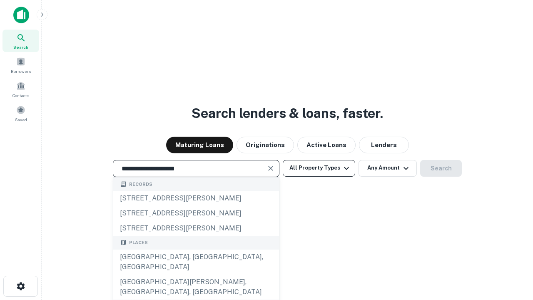
click at [319, 168] on button "All Property Types" at bounding box center [319, 168] width 72 height 17
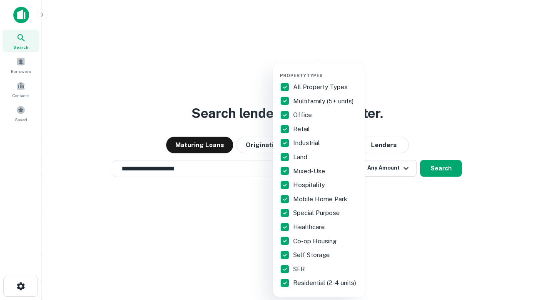
type input "**********"
click at [325, 70] on button "button" at bounding box center [326, 70] width 92 height 0
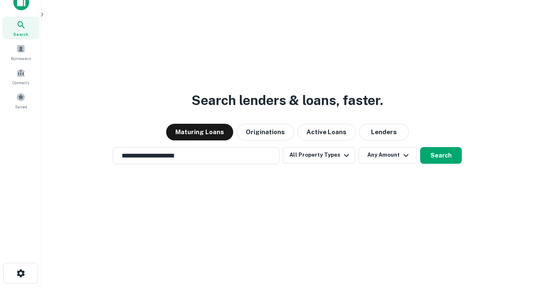
scroll to position [5, 100]
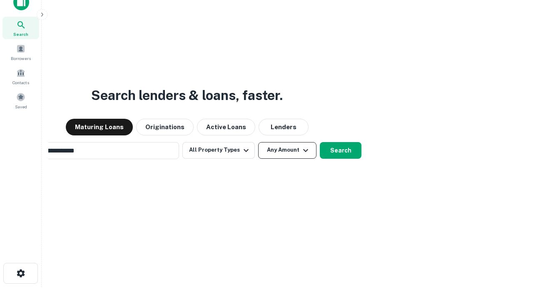
click at [258, 142] on button "Any Amount" at bounding box center [287, 150] width 58 height 17
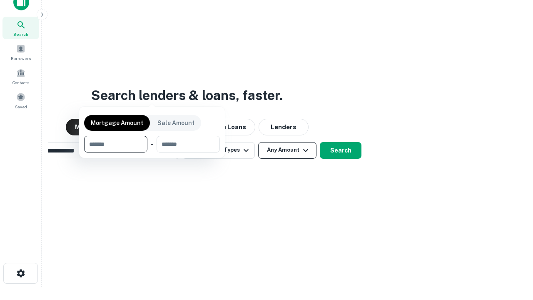
scroll to position [13, 0]
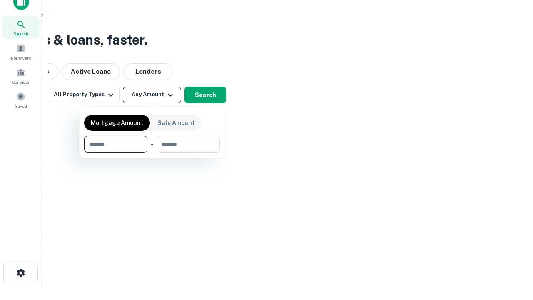
type input "*******"
click at [152, 152] on button "button" at bounding box center [152, 152] width 136 height 0
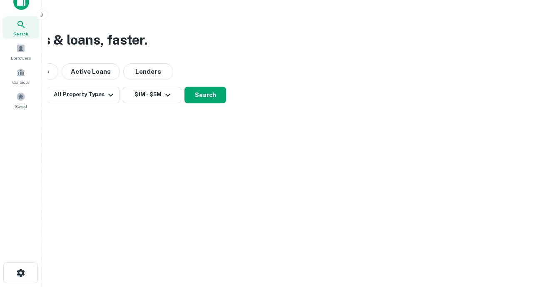
scroll to position [5, 154]
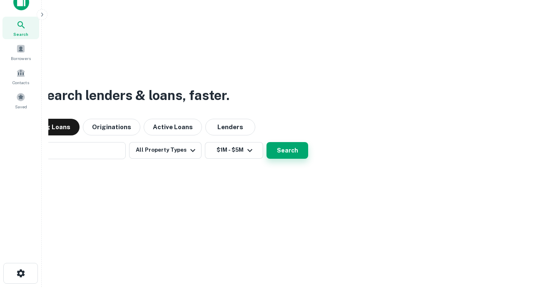
click at [266, 142] on button "Search" at bounding box center [287, 150] width 42 height 17
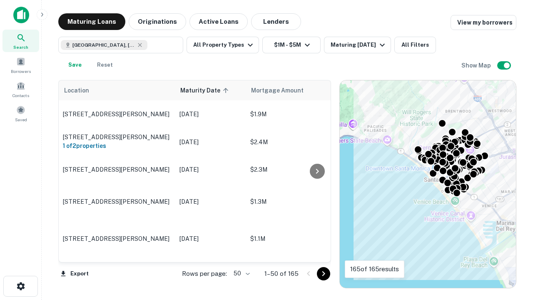
click at [240, 273] on body "Search Borrowers Contacts Saved Maturing Loans Originations Active Loans Lender…" at bounding box center [266, 150] width 533 height 300
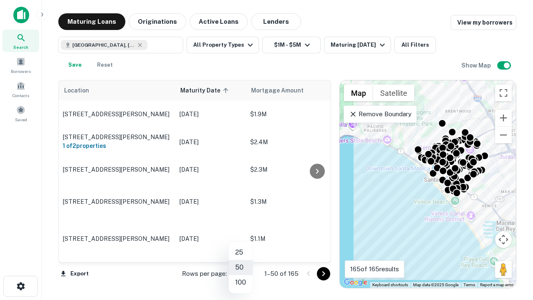
click at [241, 252] on li "25" at bounding box center [241, 252] width 24 height 15
